Goal: Find specific page/section: Find specific page/section

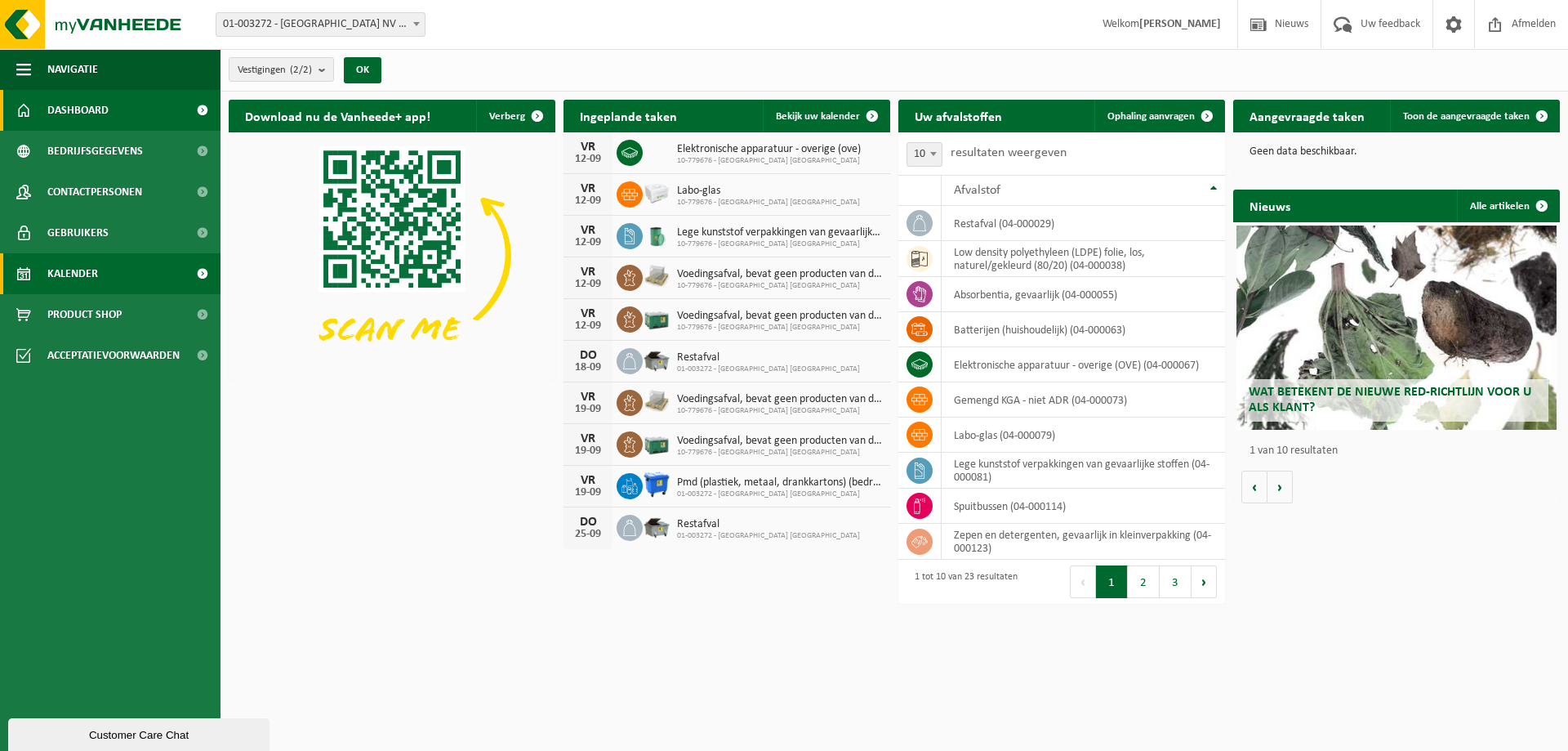
click at [53, 268] on span "Kalender" at bounding box center [72, 273] width 51 height 40
click at [33, 281] on link "Kalender" at bounding box center [110, 273] width 220 height 40
